Goal: Task Accomplishment & Management: Use online tool/utility

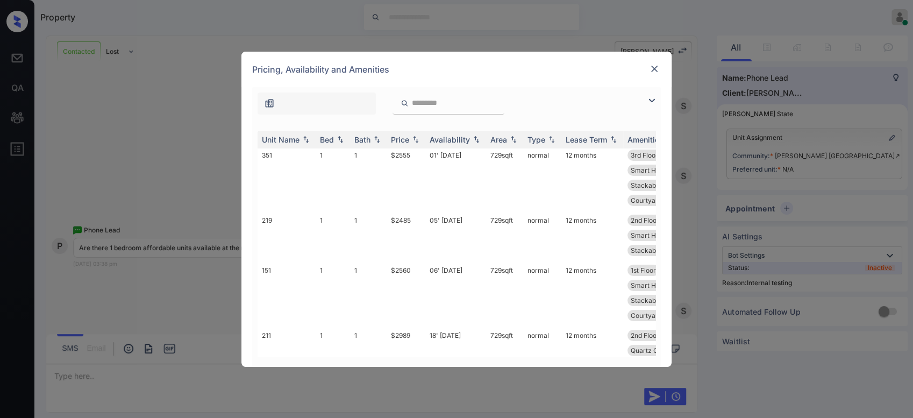
scroll to position [145, 0]
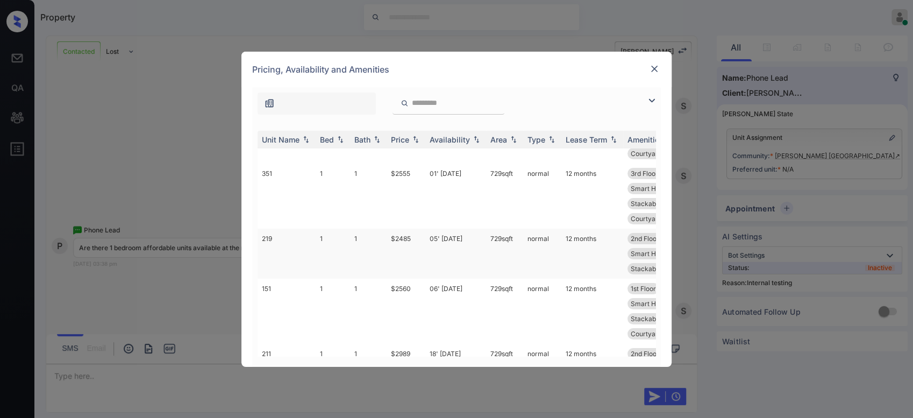
click at [406, 234] on td "$2485" at bounding box center [406, 254] width 39 height 50
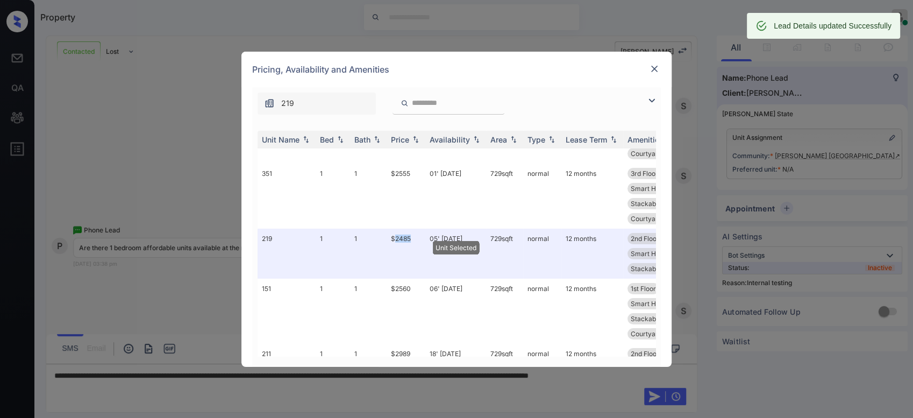
click at [652, 62] on div at bounding box center [654, 68] width 13 height 13
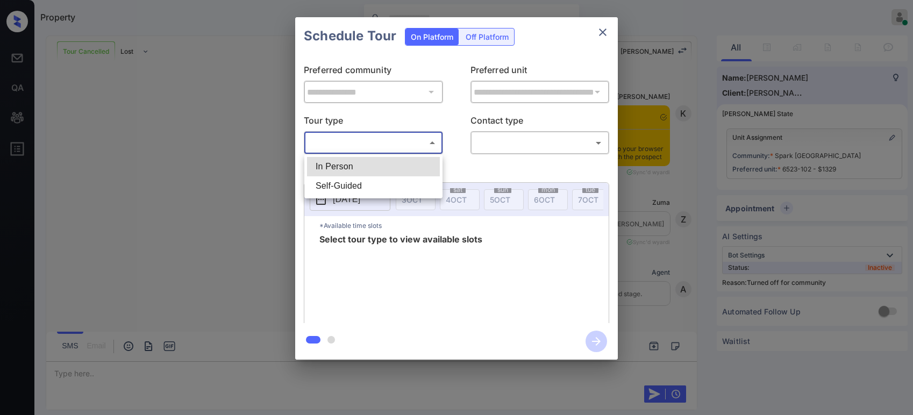
click at [354, 137] on body "Property Hope Jatap Online Set yourself offline Set yourself on break Profile S…" at bounding box center [456, 207] width 913 height 415
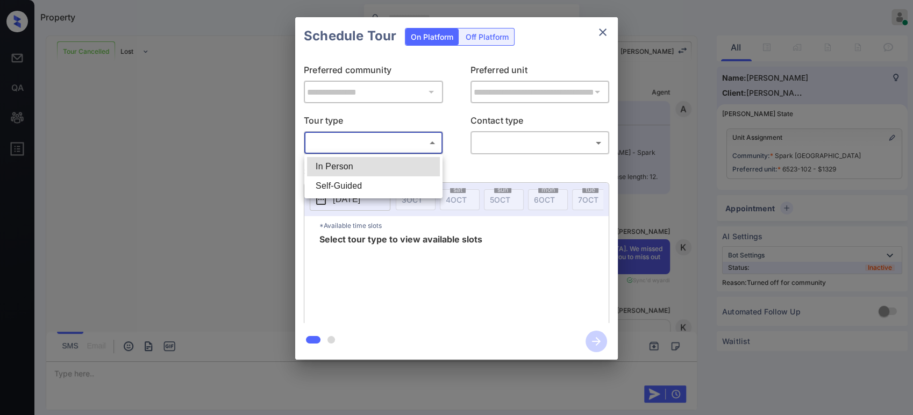
click at [341, 159] on li "In Person" at bounding box center [373, 166] width 133 height 19
type input "********"
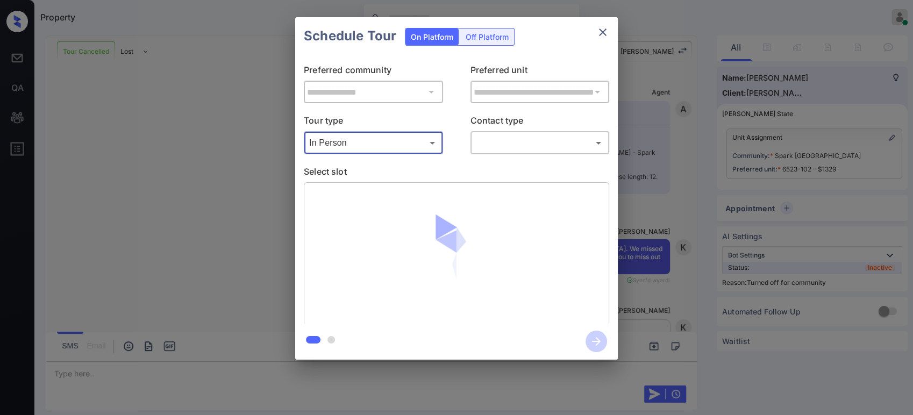
click at [496, 141] on body "Property Hope Jatap Online Set yourself offline Set yourself on break Profile S…" at bounding box center [456, 207] width 913 height 415
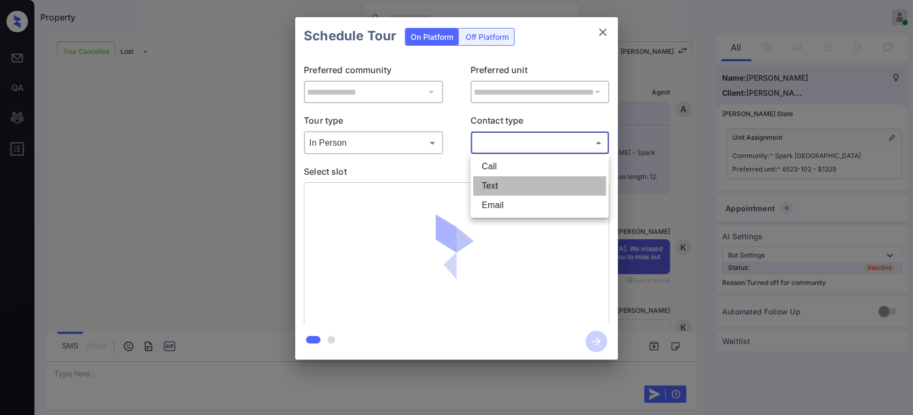
click at [502, 180] on li "Text" at bounding box center [539, 185] width 133 height 19
type input "****"
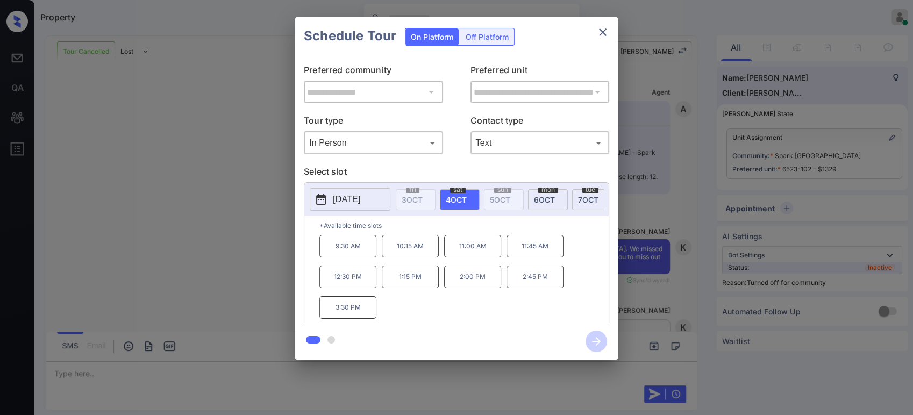
click at [336, 287] on p "12:30 PM" at bounding box center [347, 277] width 57 height 23
click at [595, 343] on icon "button" at bounding box center [597, 342] width 22 height 22
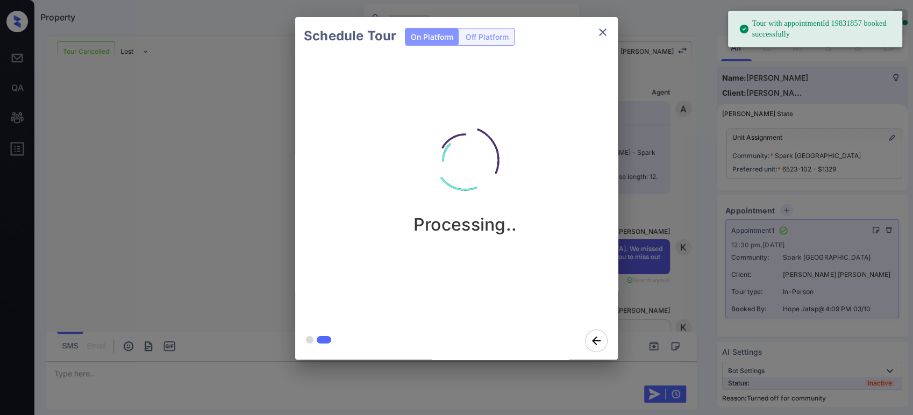
click at [656, 108] on div "Schedule Tour On Platform Off Platform Processing.." at bounding box center [456, 188] width 913 height 377
